Goal: Information Seeking & Learning: Learn about a topic

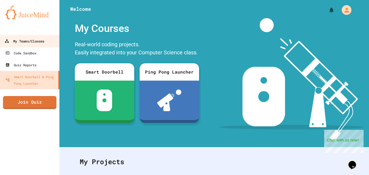
click at [29, 41] on div "My Teams/Classes" at bounding box center [25, 41] width 40 height 7
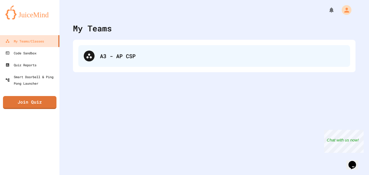
click at [124, 61] on div "A3 - AP CSP" at bounding box center [214, 56] width 272 height 22
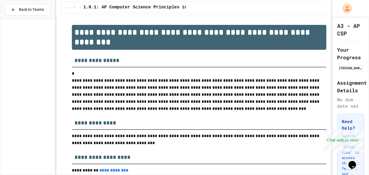
scroll to position [204, 0]
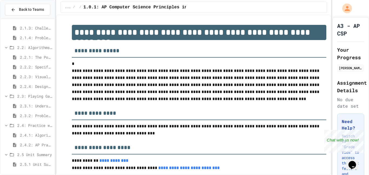
click at [32, 135] on span "2.4.1: Algorithm Practice Exercises" at bounding box center [36, 135] width 32 height 6
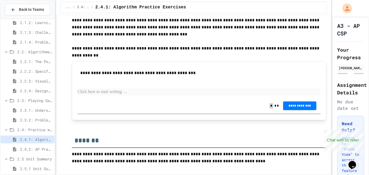
scroll to position [742, 0]
click at [34, 146] on span "2.4.2: AP Practice Questions" at bounding box center [36, 149] width 32 height 6
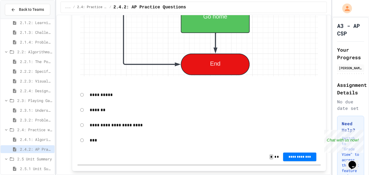
scroll to position [1840, 0]
